Goal: Check status: Check status

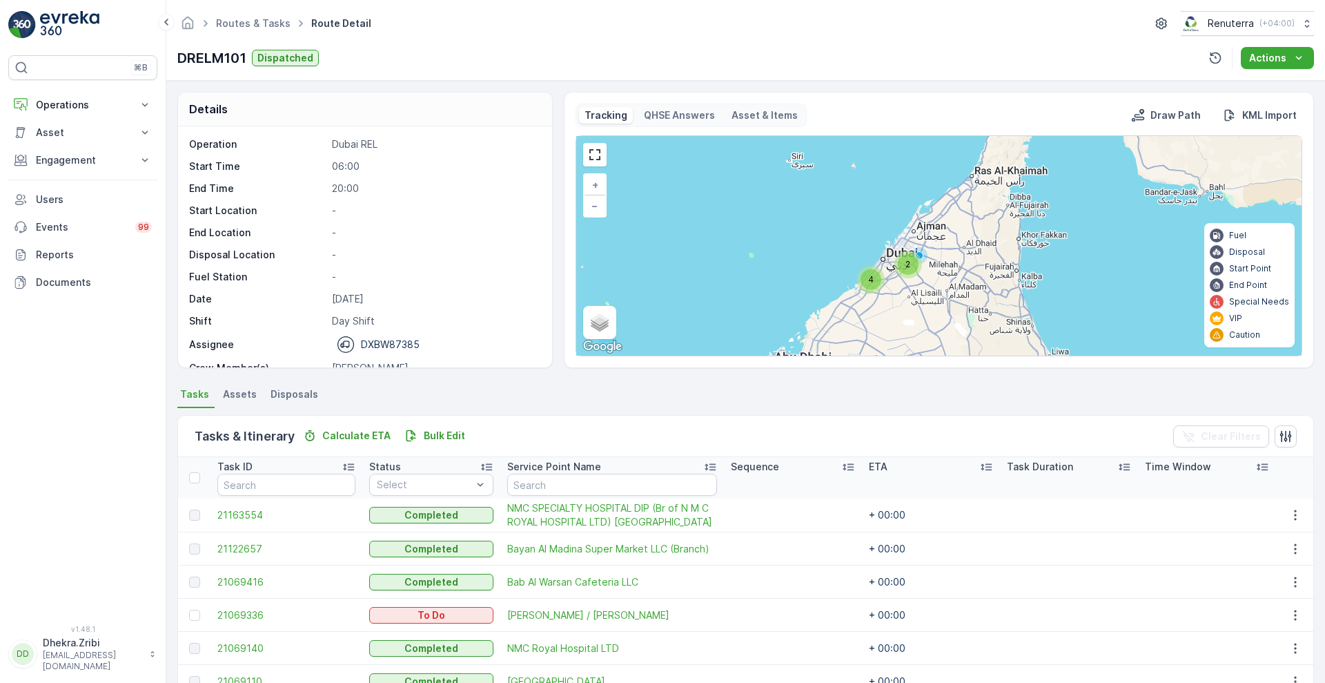
scroll to position [189, 0]
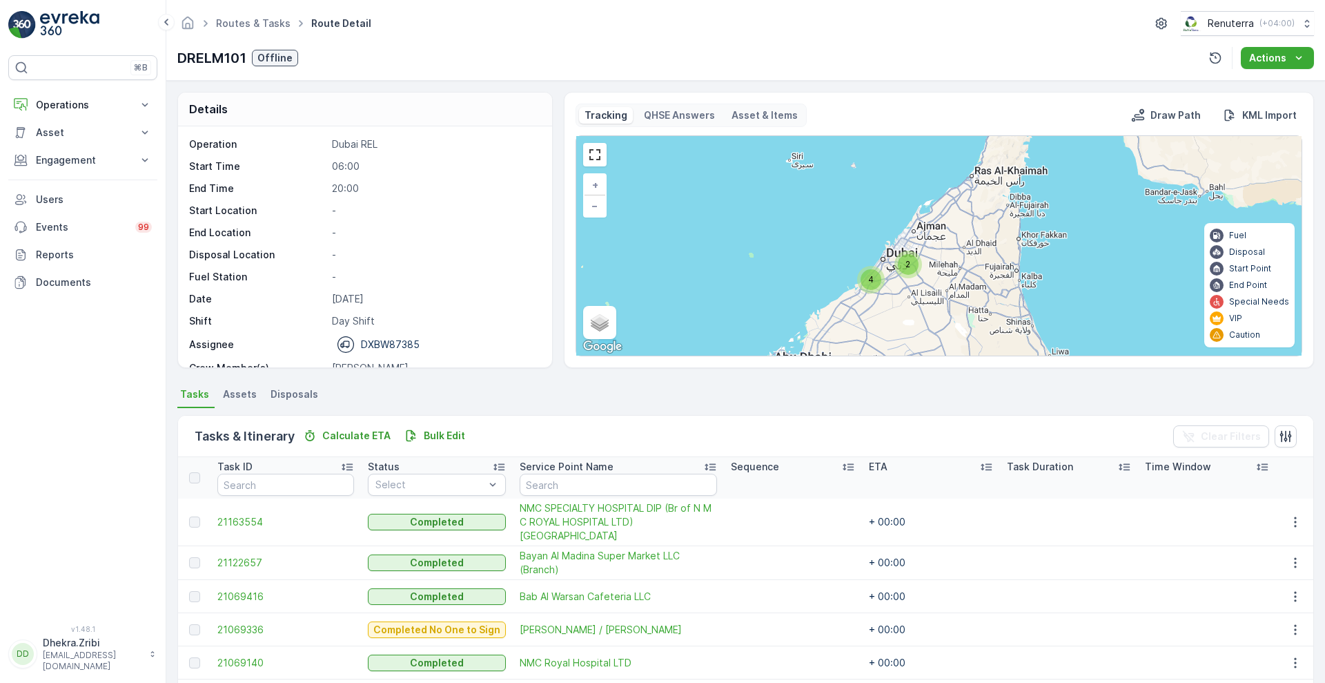
scroll to position [190, 0]
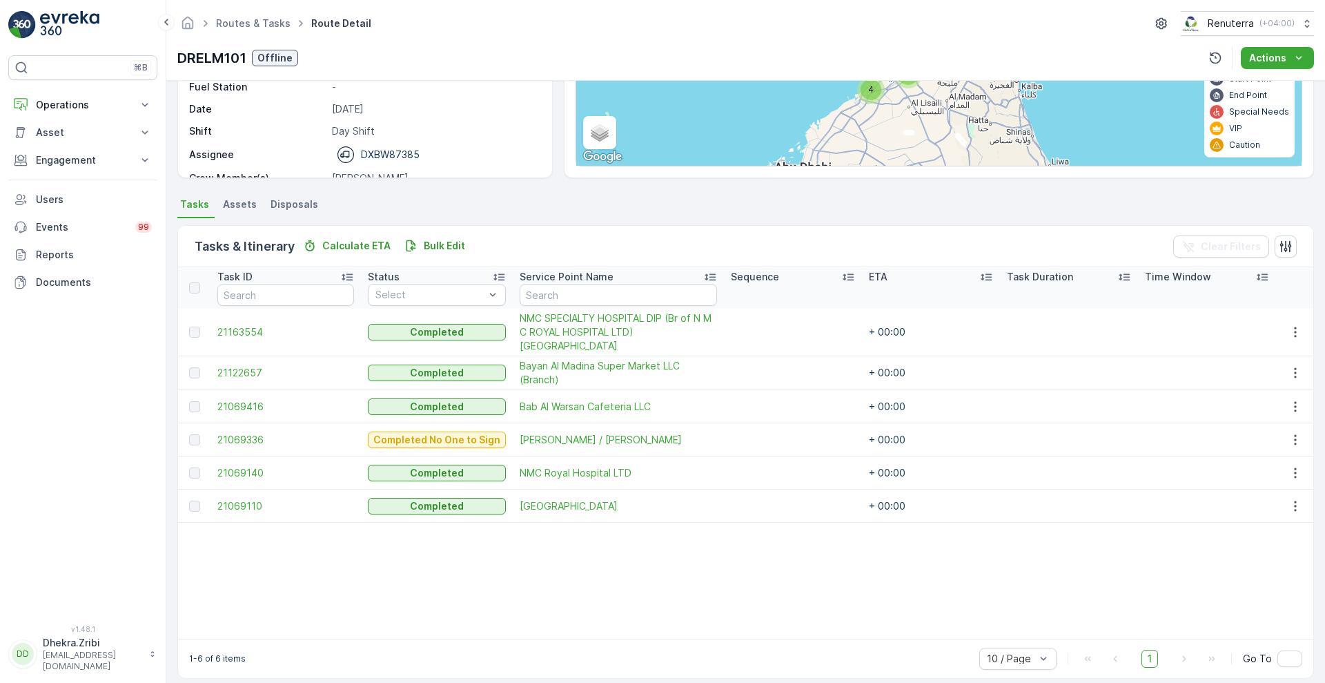
click at [1260, 565] on table "Task ID Status Select Service Point Name Sequence ETA Task Duration Time Window…" at bounding box center [746, 452] width 1136 height 371
